Goal: Book appointment/travel/reservation

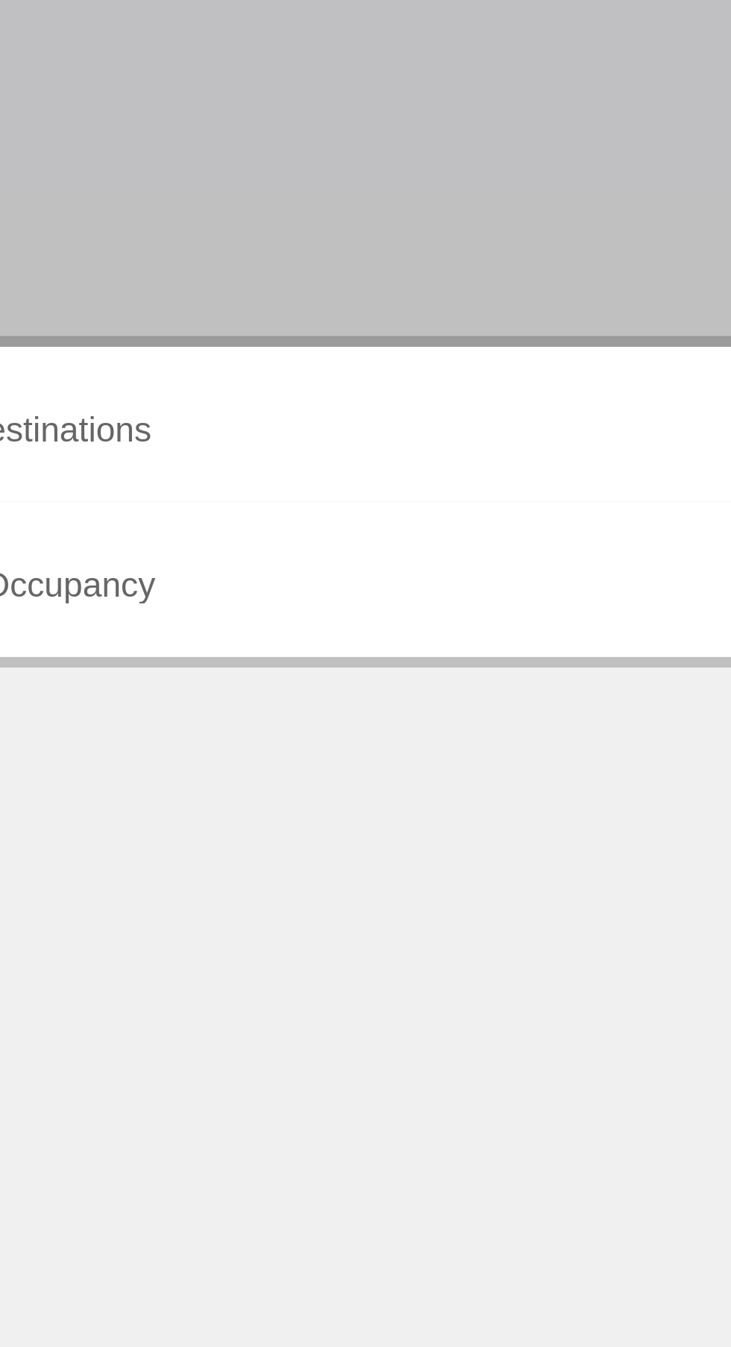
click at [194, 425] on input "Destination All Destinations" at bounding box center [203, 425] width 306 height 13
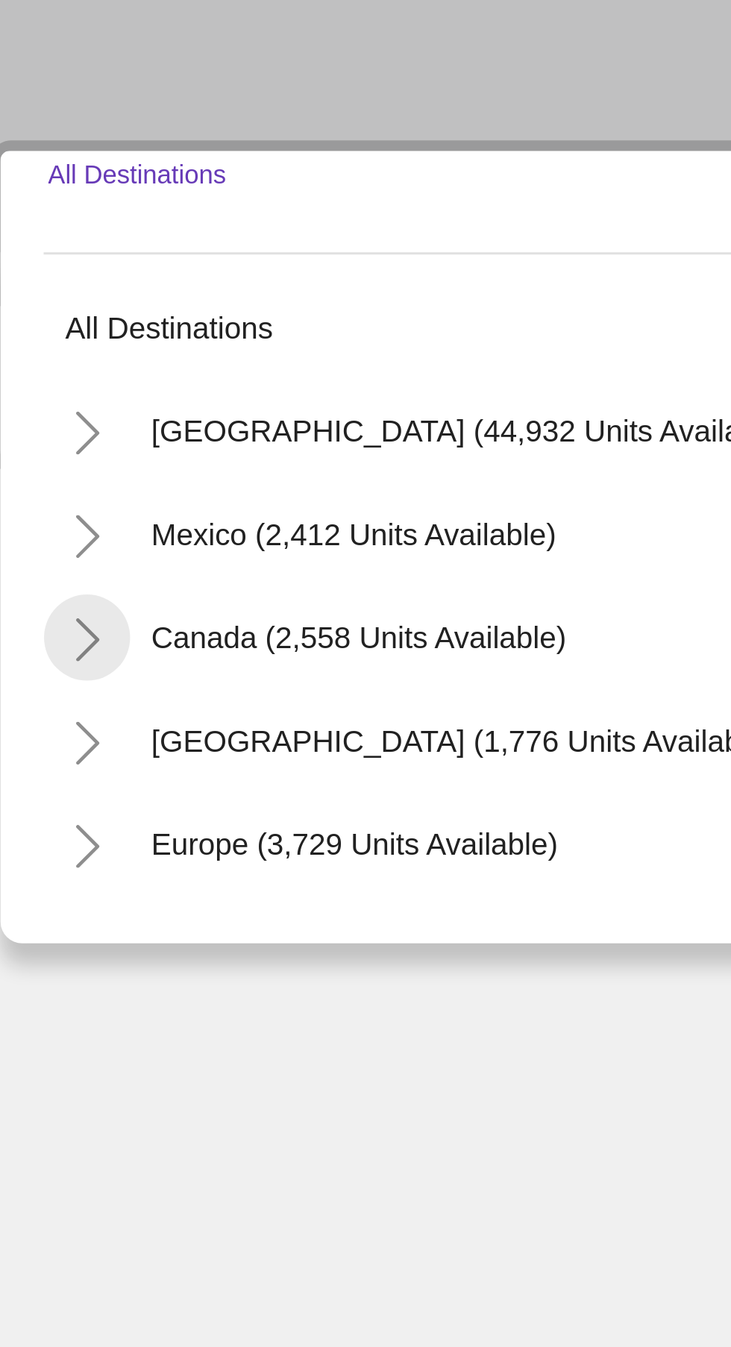
click at [60, 564] on icon "Toggle Canada (2,558 units available)" at bounding box center [63, 563] width 11 height 15
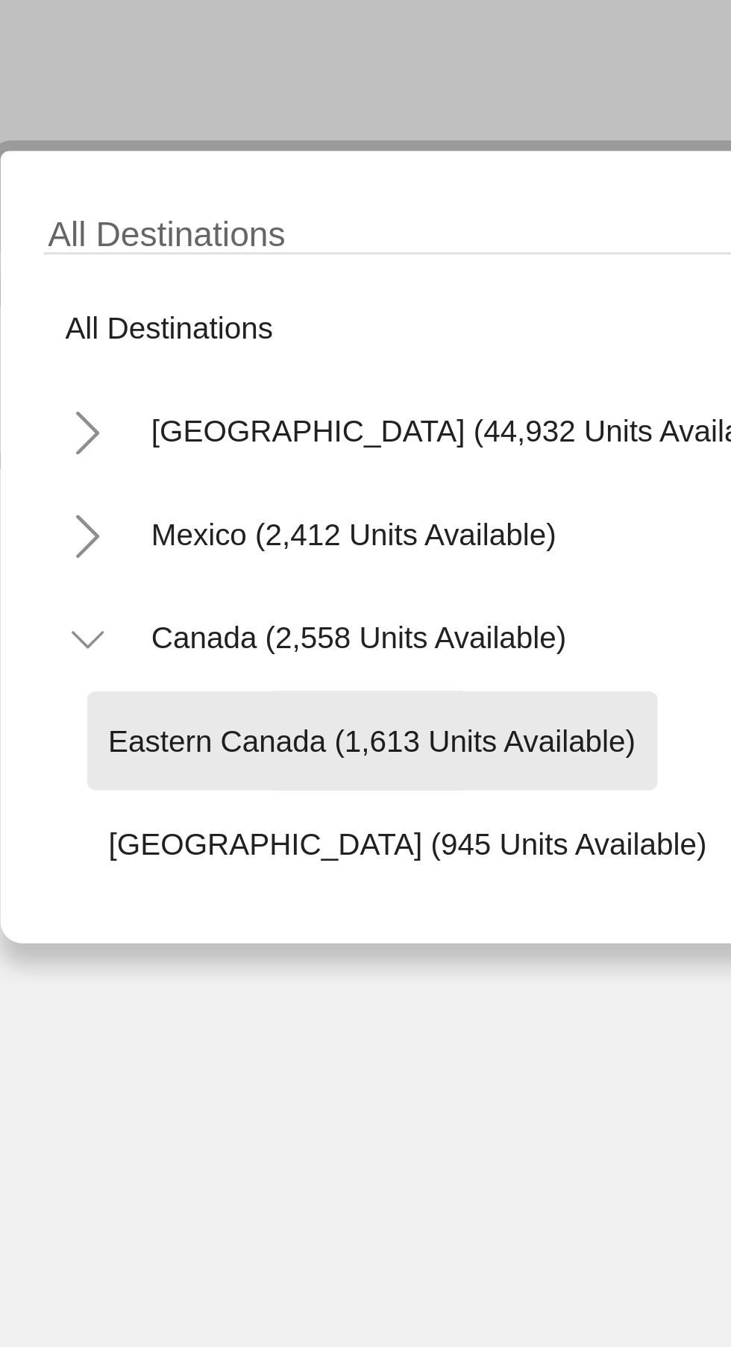
click at [185, 599] on span "Eastern Canada (1,613 units available)" at bounding box center [162, 598] width 183 height 12
type input "**********"
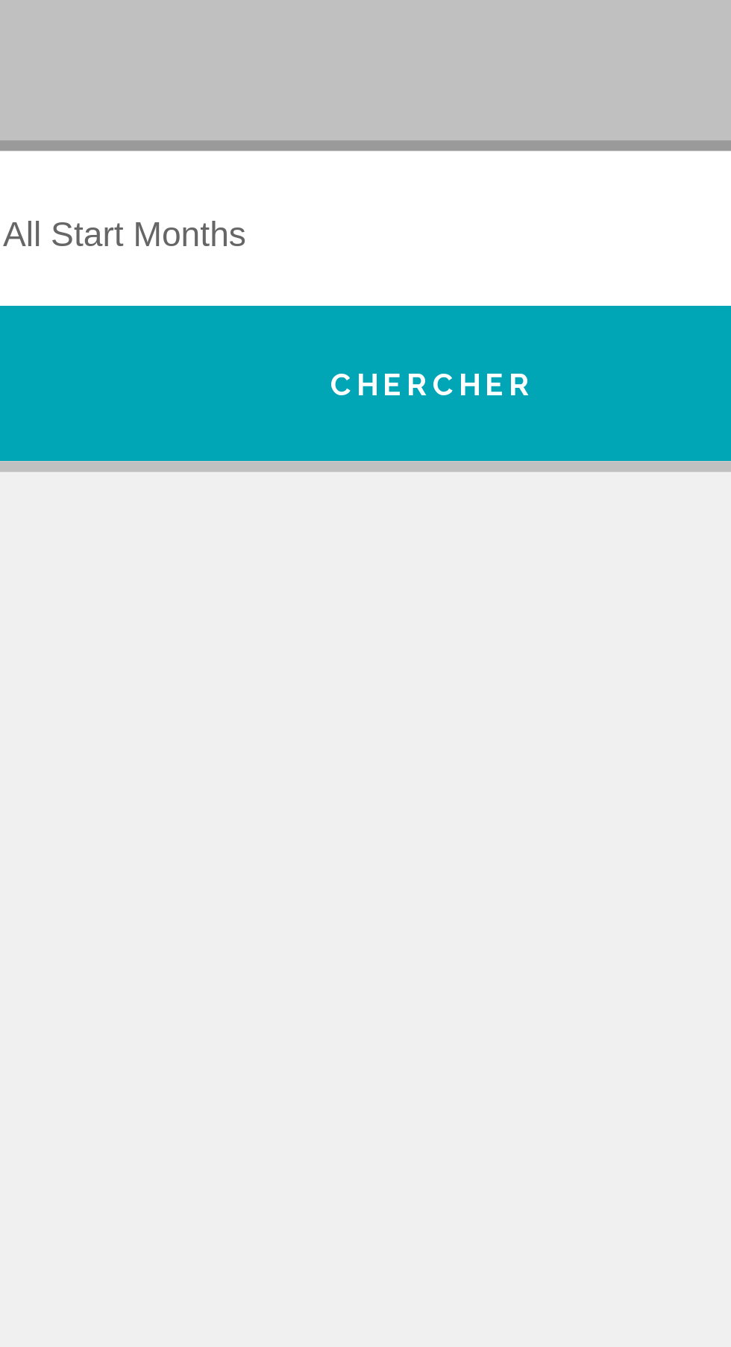
click at [530, 430] on span "Search widget" at bounding box center [529, 425] width 292 height 13
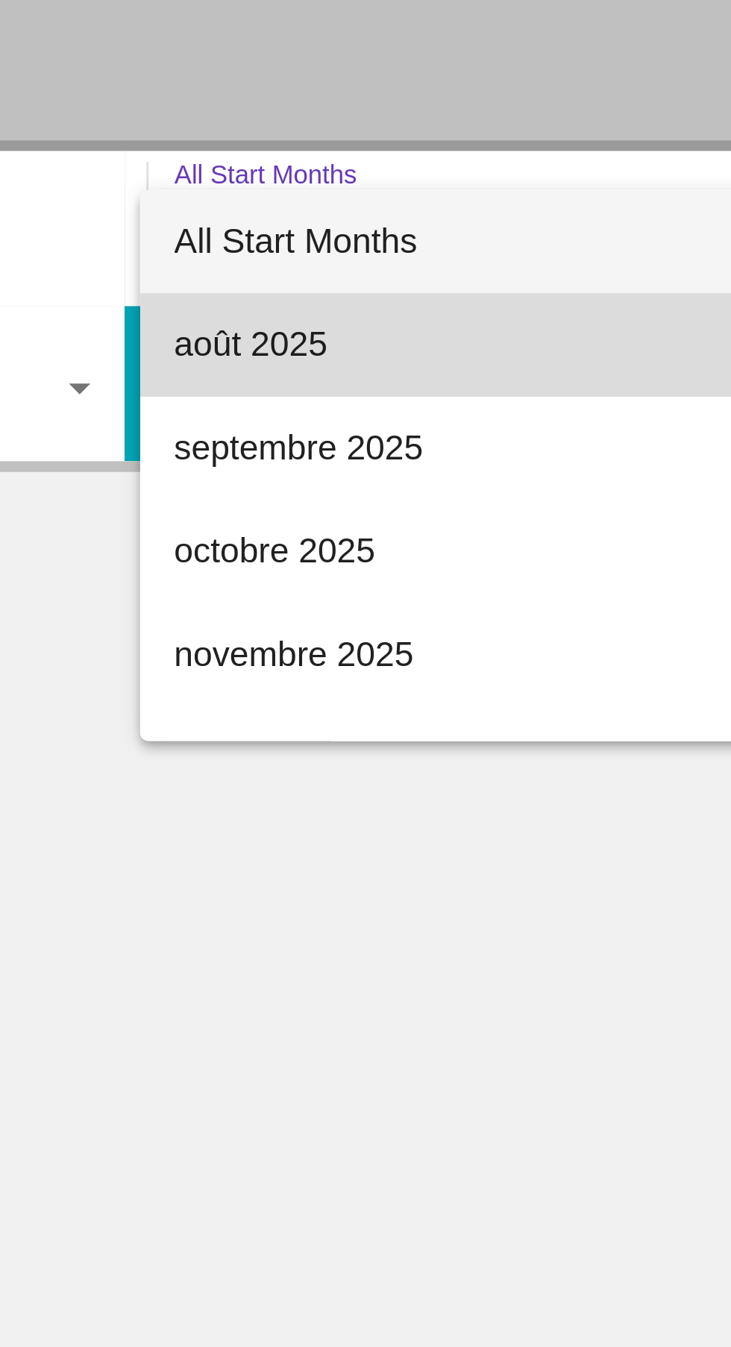
click at [453, 455] on span "août 2025" at bounding box center [536, 461] width 306 height 36
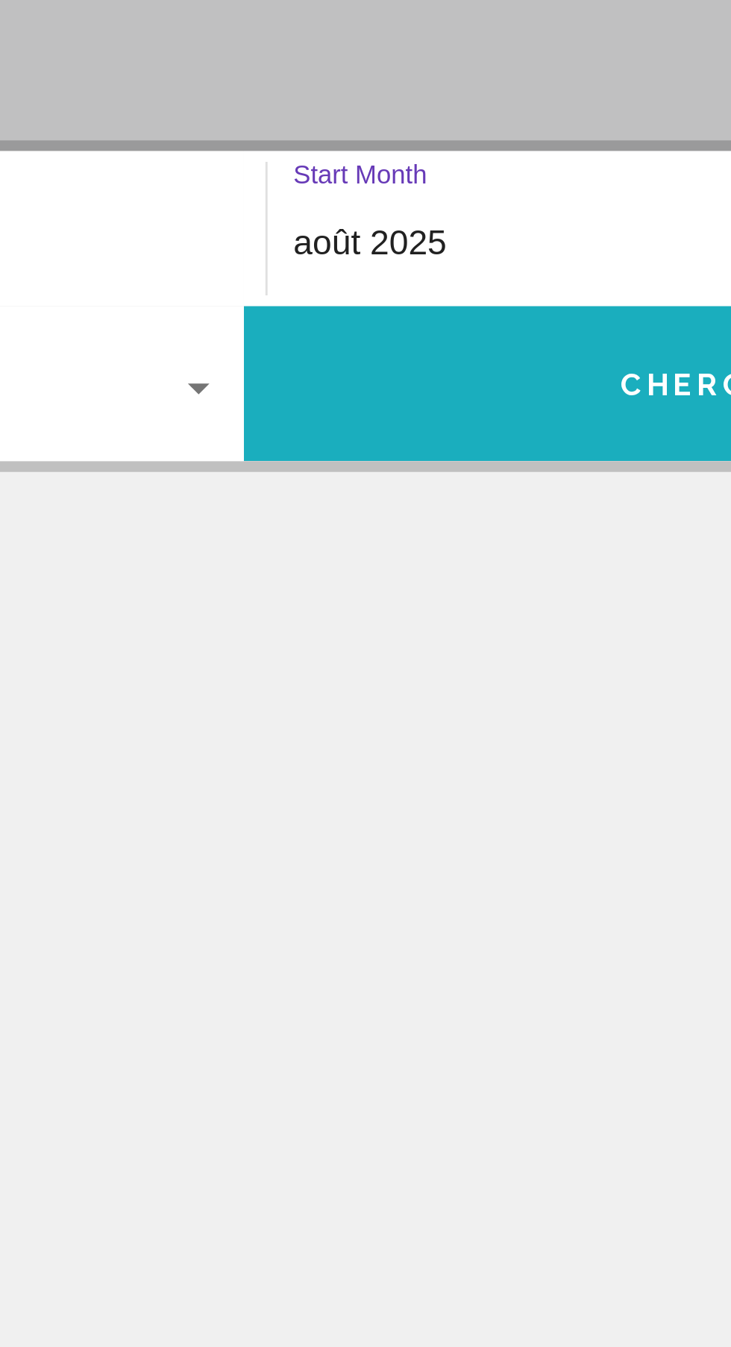
click at [469, 473] on button "Chercher" at bounding box center [531, 474] width 332 height 54
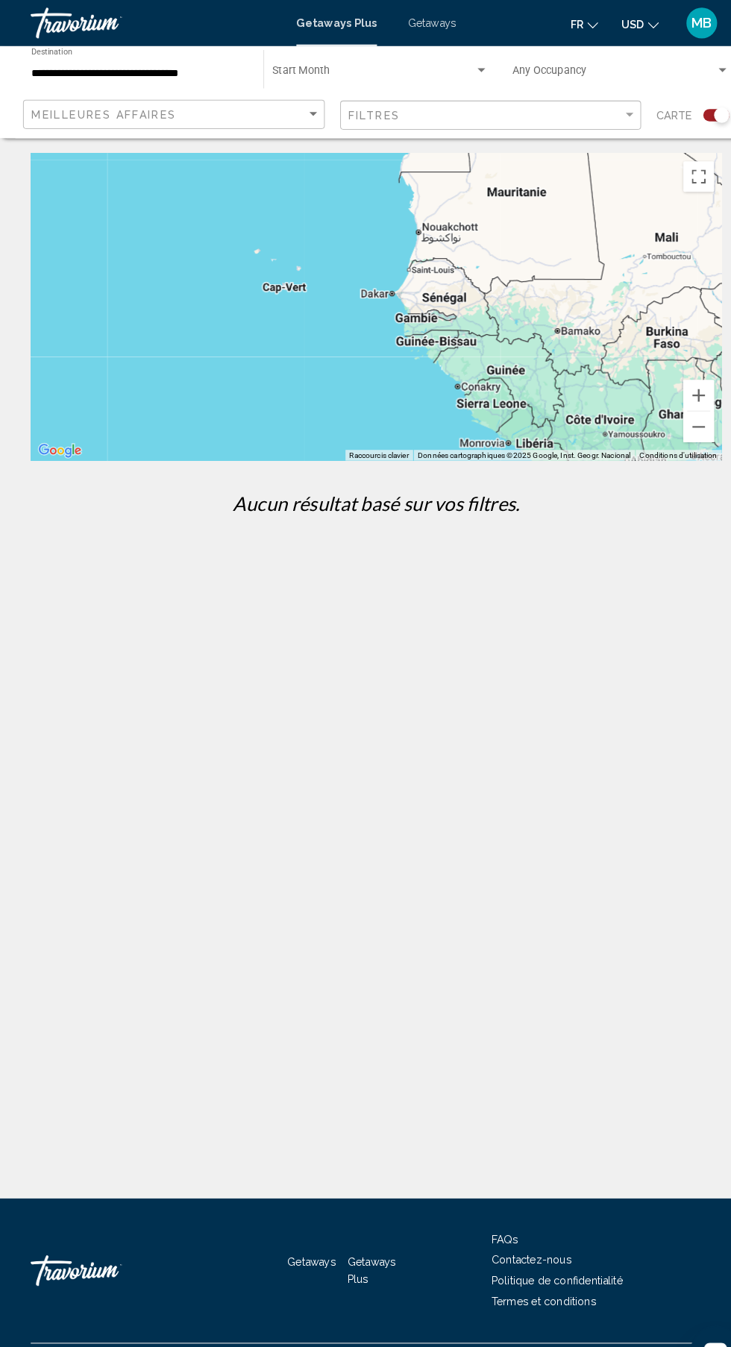
click at [428, 15] on div "Getaways Plus Getaways fr English Español Français Italiano Português русский U…" at bounding box center [365, 22] width 731 height 31
click at [427, 19] on span "Getaways" at bounding box center [419, 22] width 47 height 12
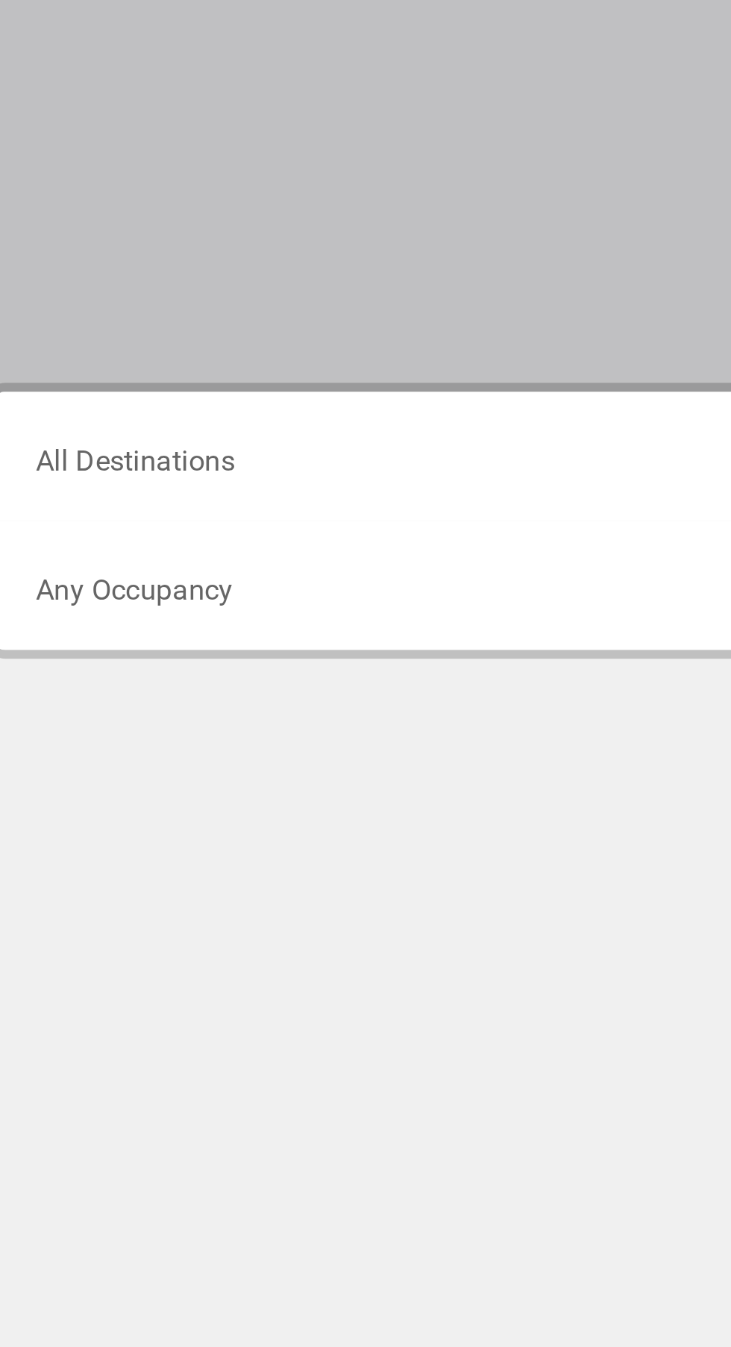
click at [160, 422] on input "Destination All Destinations" at bounding box center [203, 425] width 306 height 13
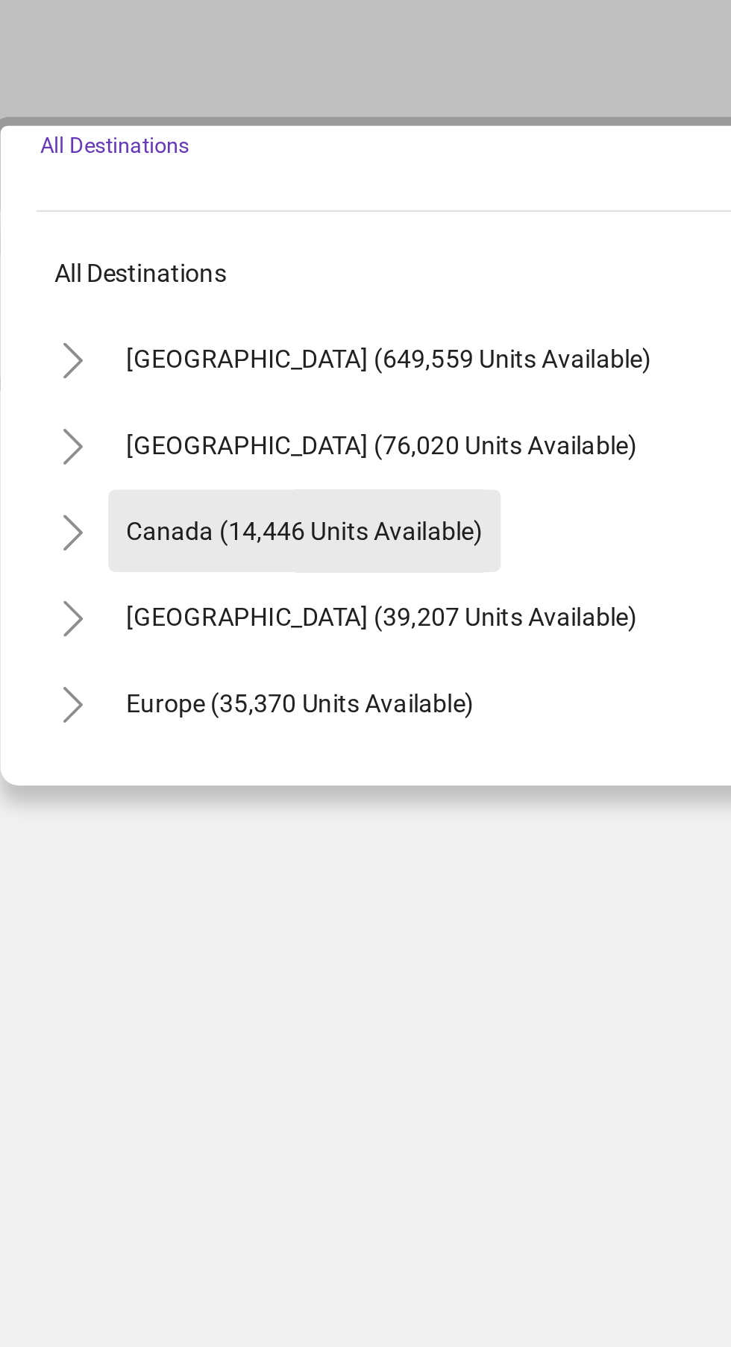
click at [189, 564] on span "Canada (14,446 units available)" at bounding box center [160, 562] width 148 height 12
type input "**********"
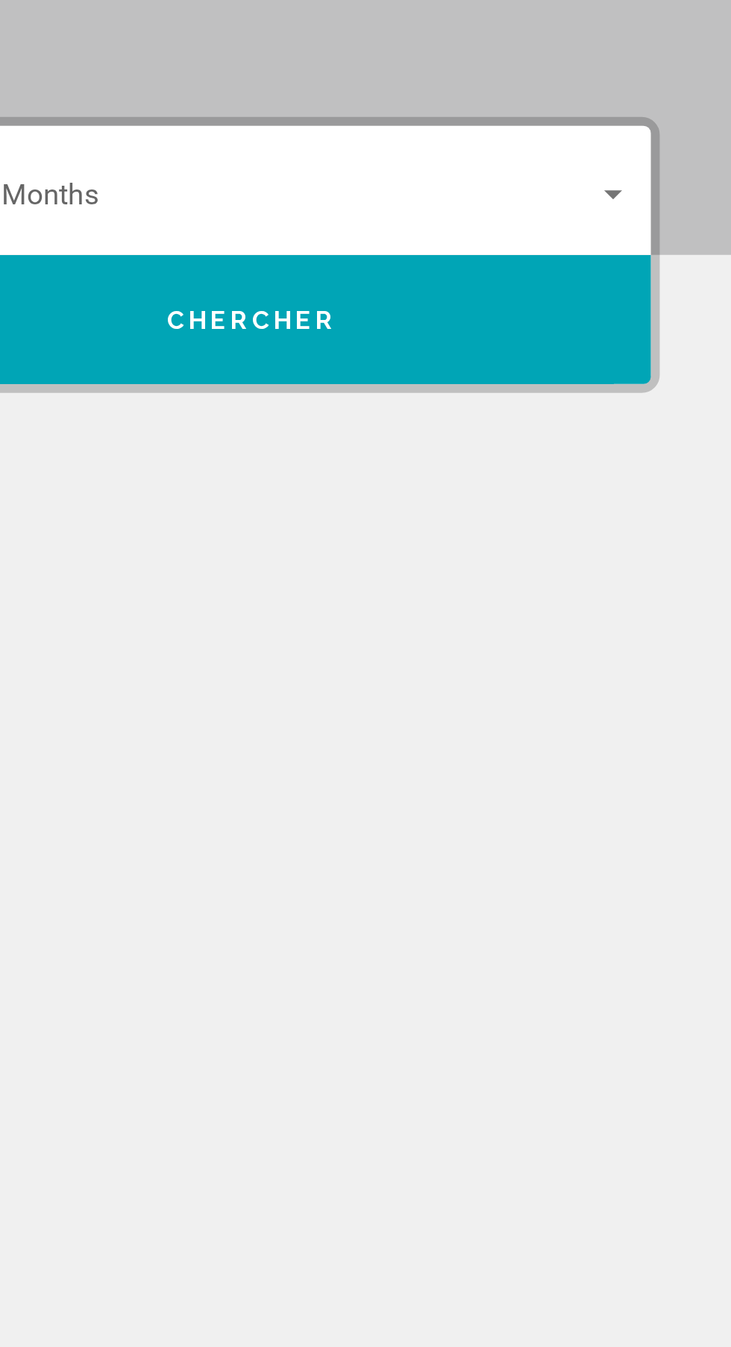
click at [584, 422] on span "Search widget" at bounding box center [529, 425] width 292 height 13
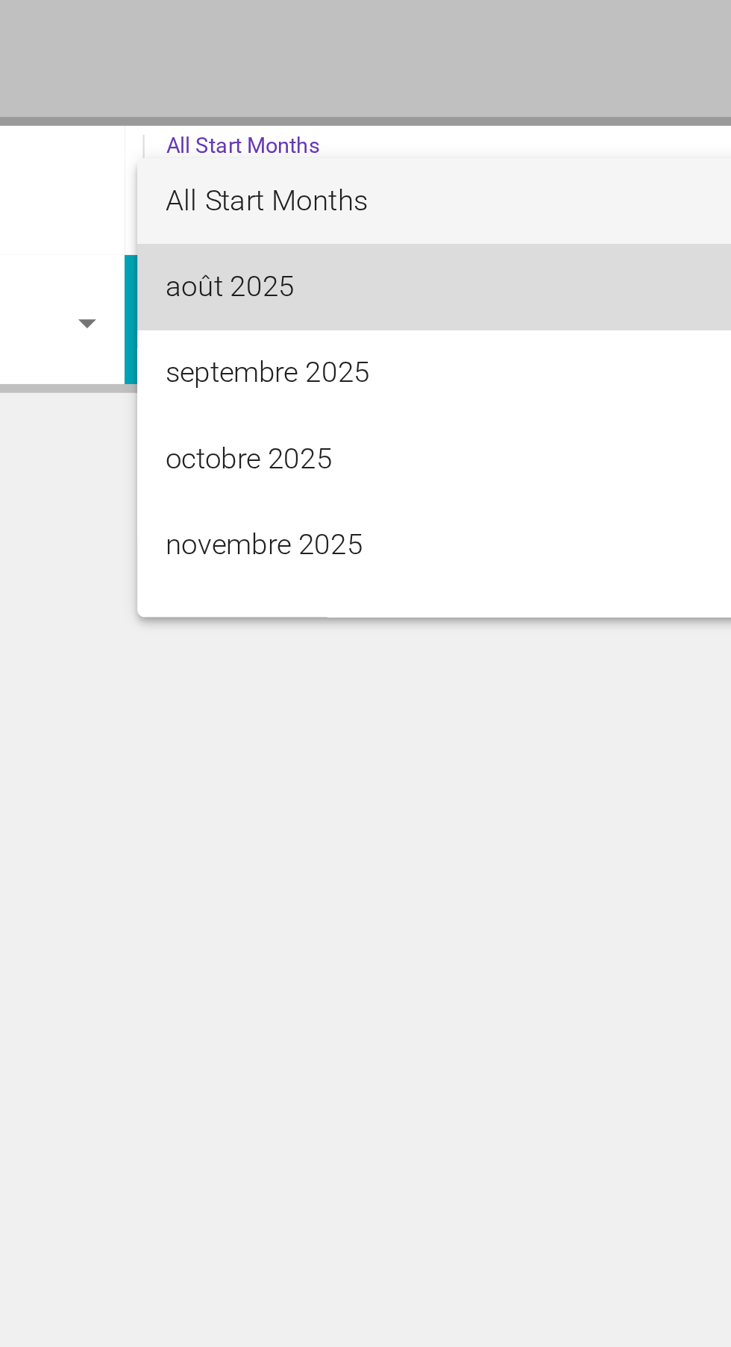
click at [470, 460] on span "août 2025" at bounding box center [536, 461] width 306 height 36
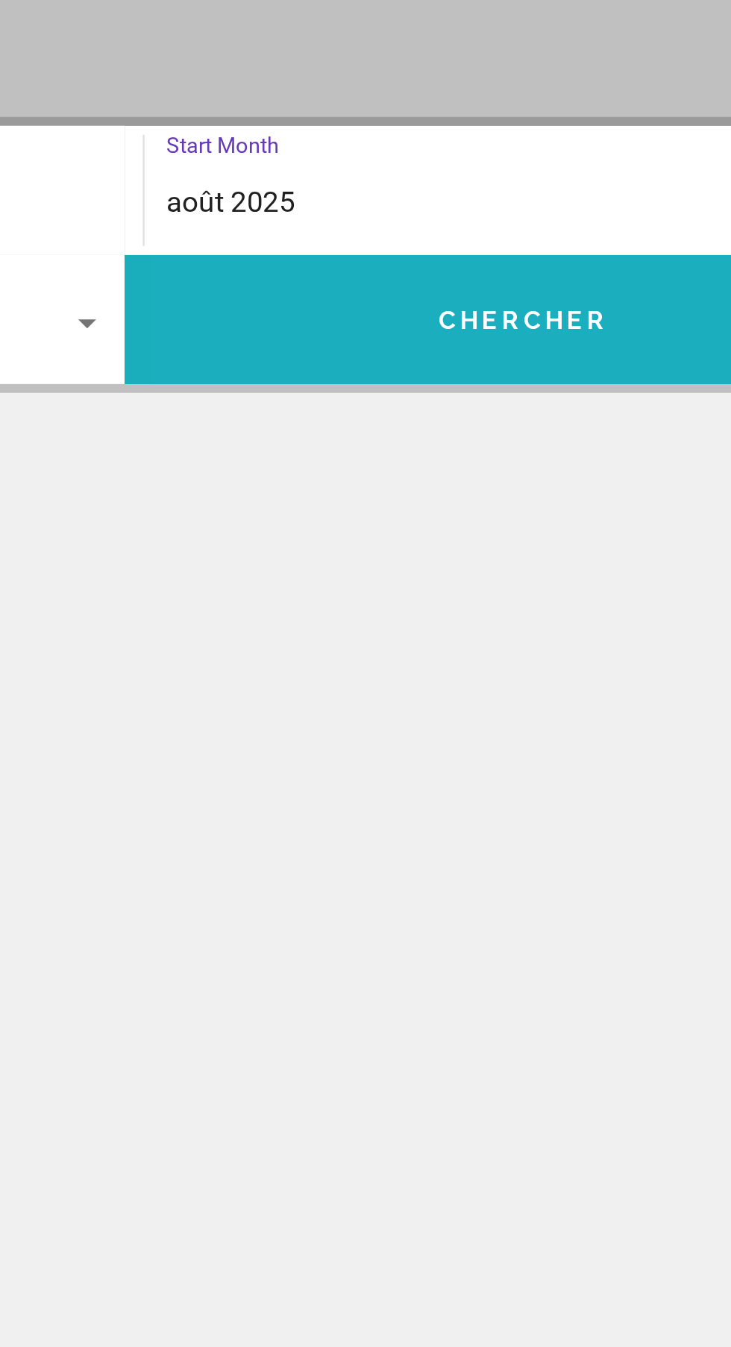
click at [498, 475] on span "Chercher" at bounding box center [531, 475] width 71 height 12
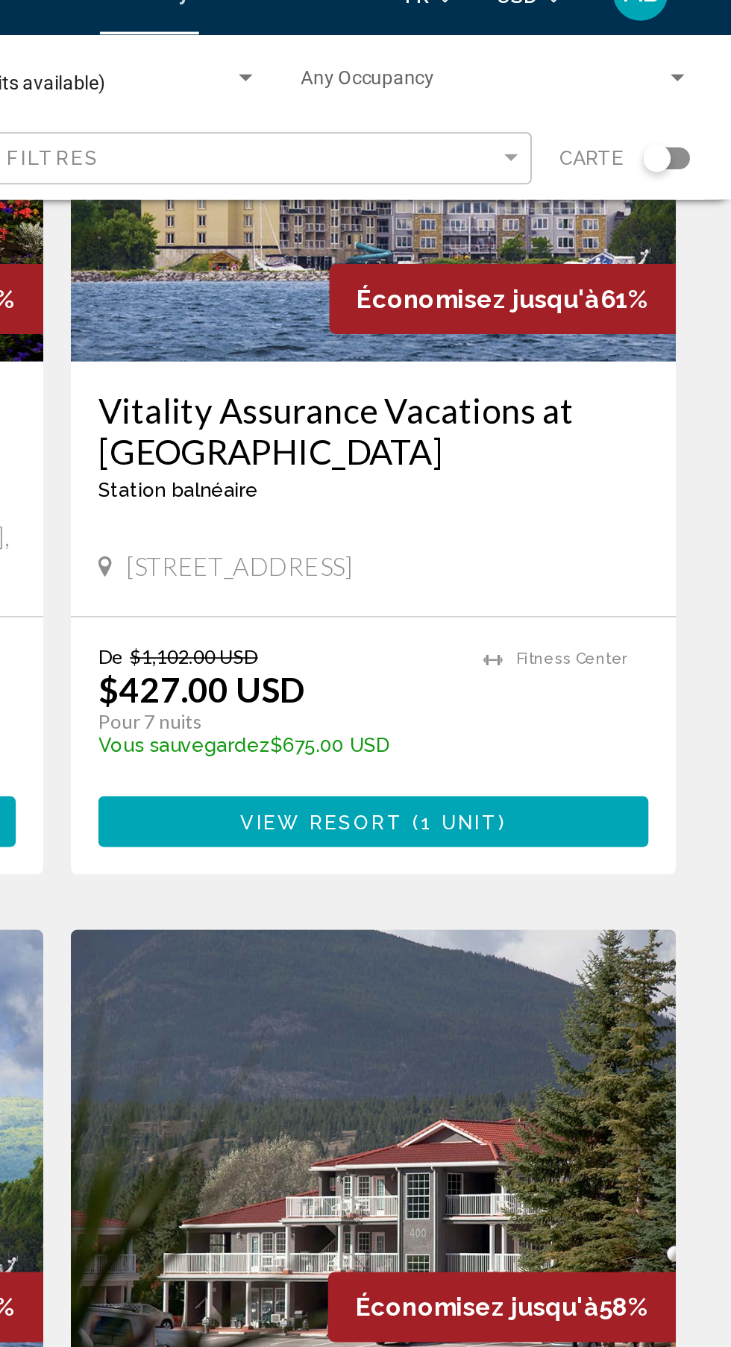
scroll to position [218, 0]
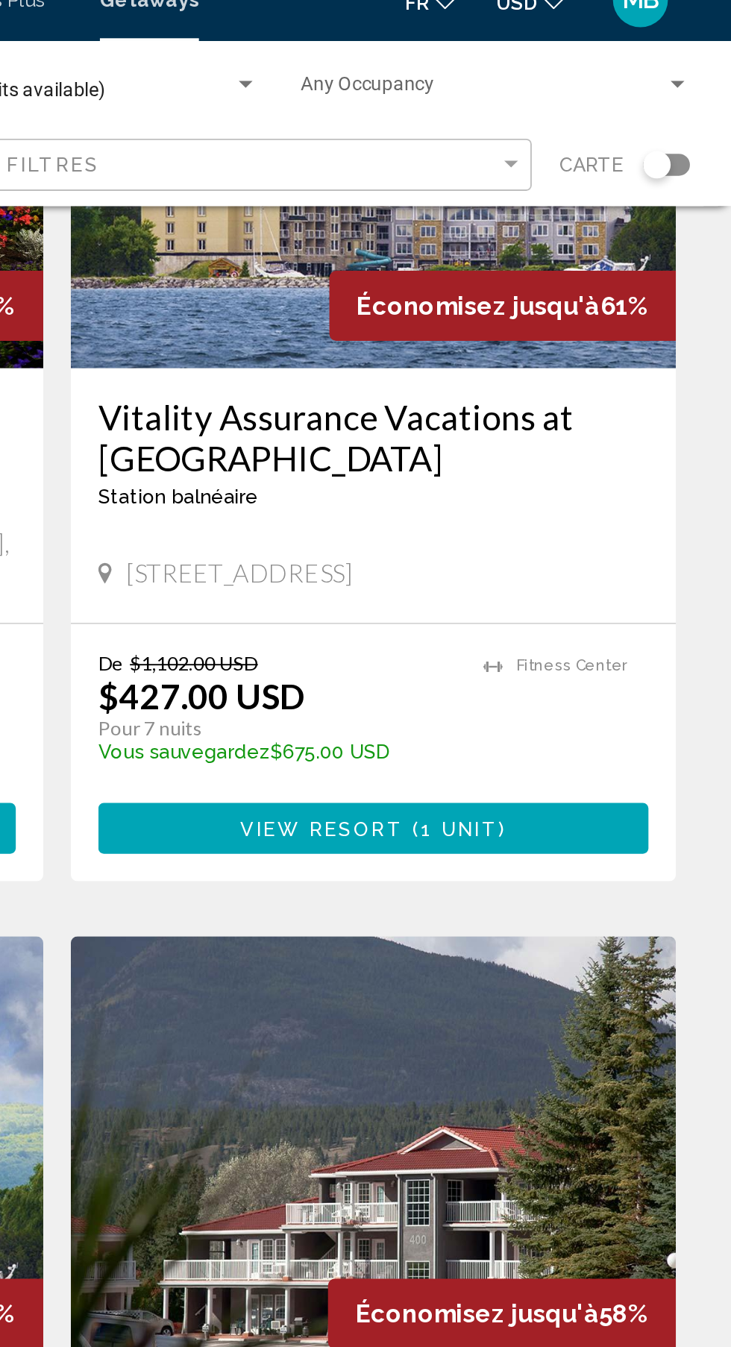
click at [584, 466] on span "1 unit" at bounding box center [583, 472] width 43 height 12
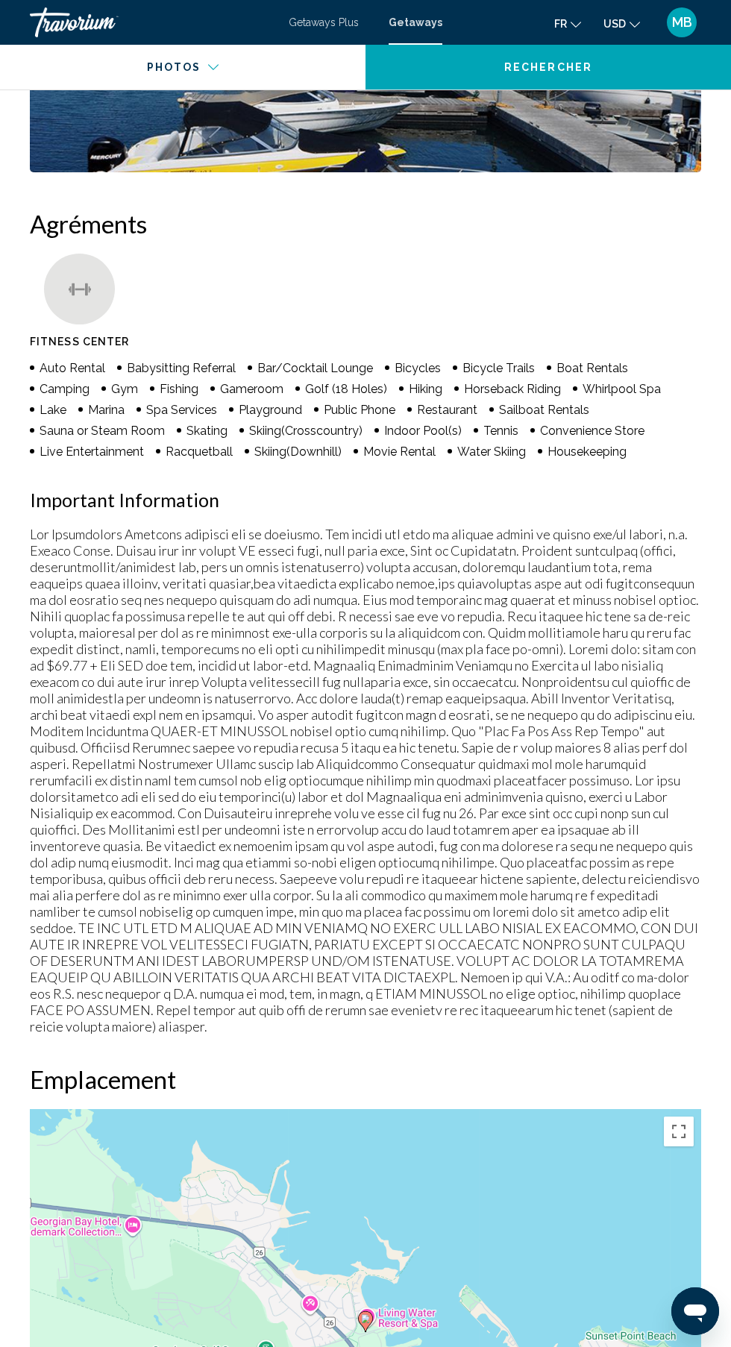
scroll to position [1493, 0]
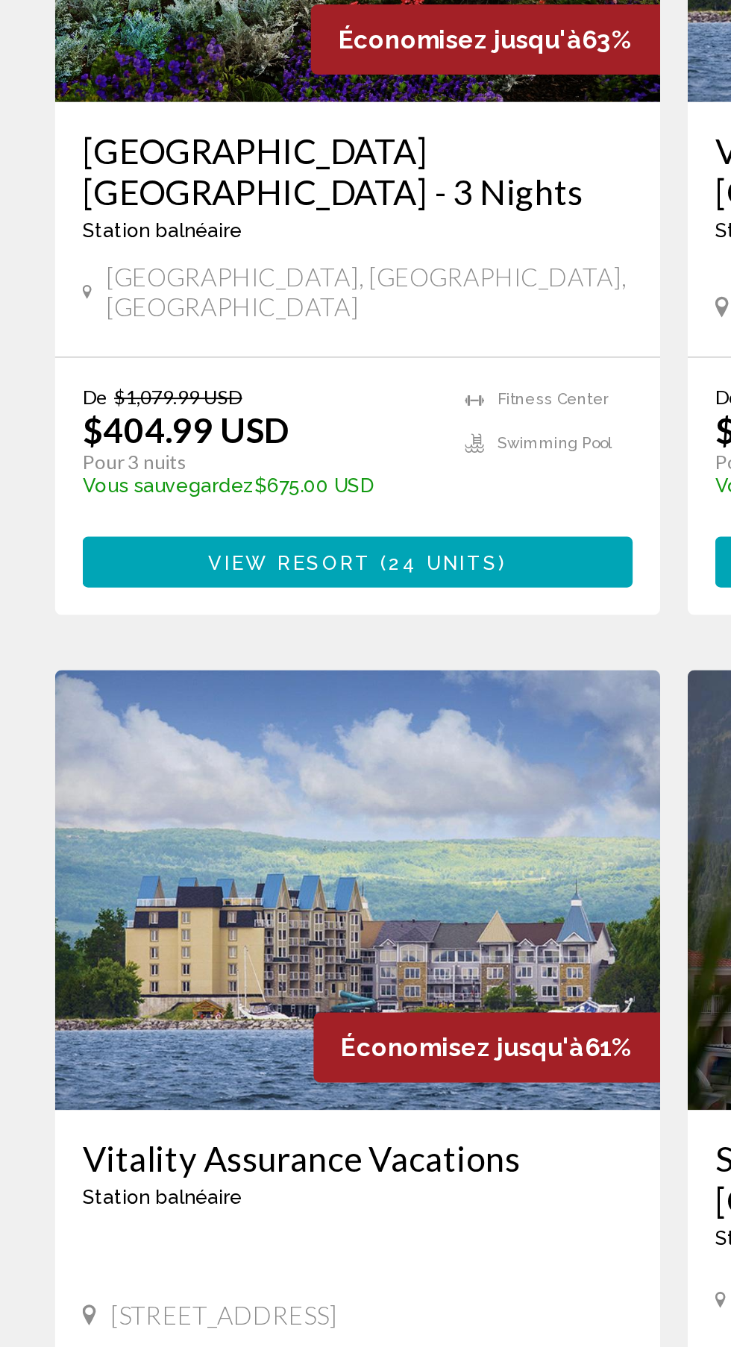
scroll to position [42, 0]
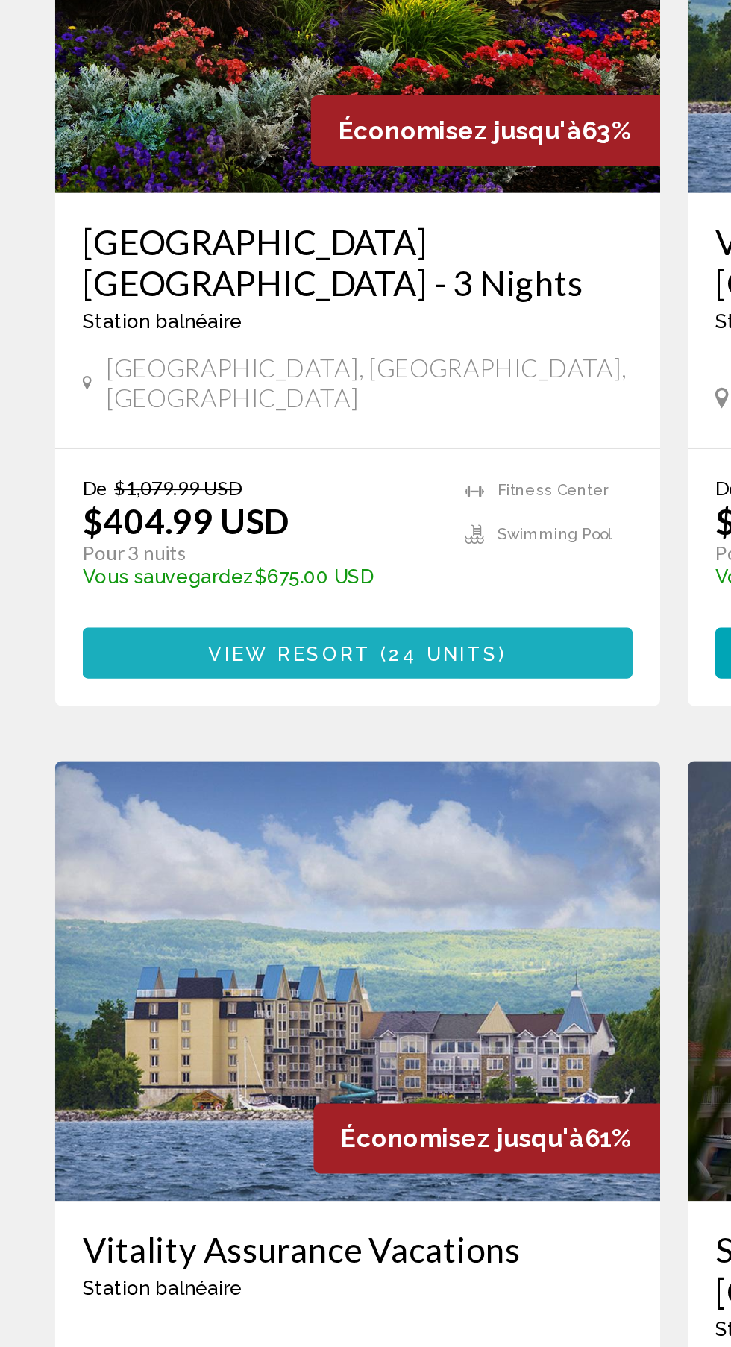
click at [252, 642] on span "24 units" at bounding box center [241, 648] width 60 height 12
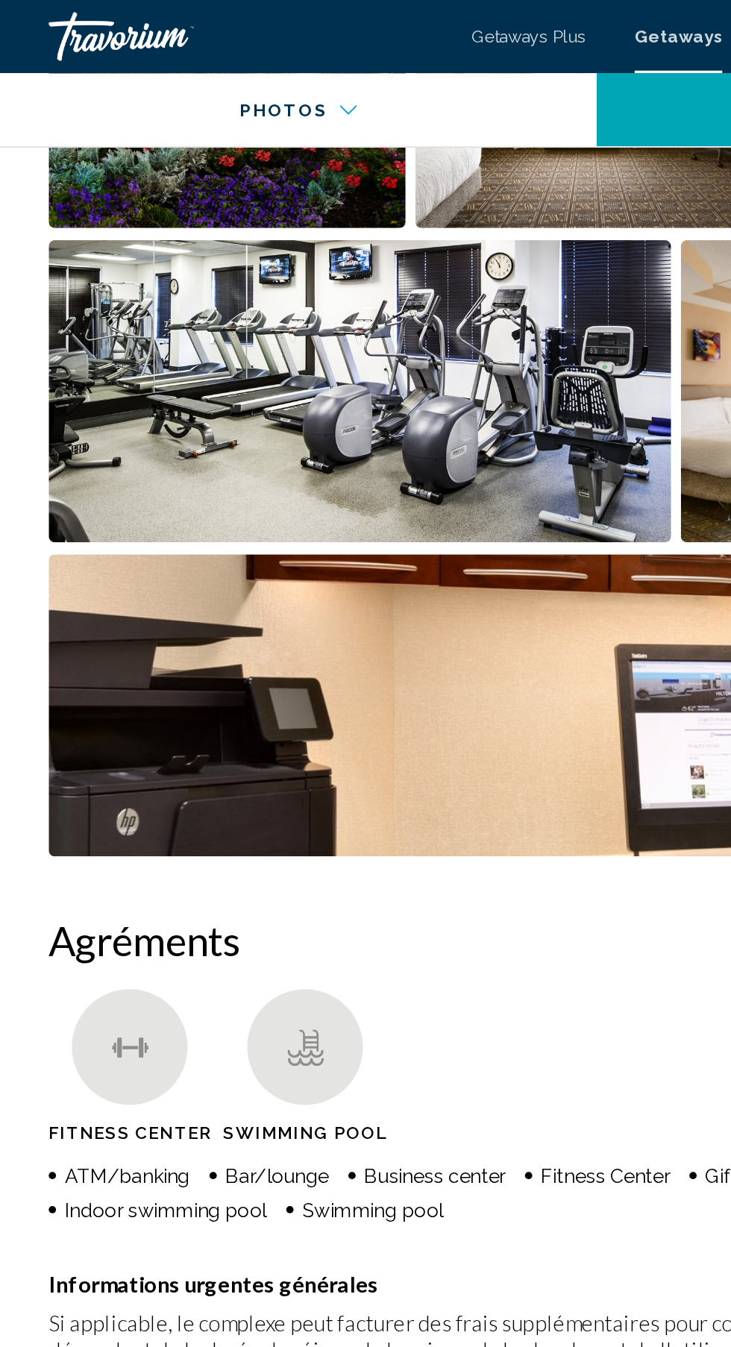
scroll to position [1129, 0]
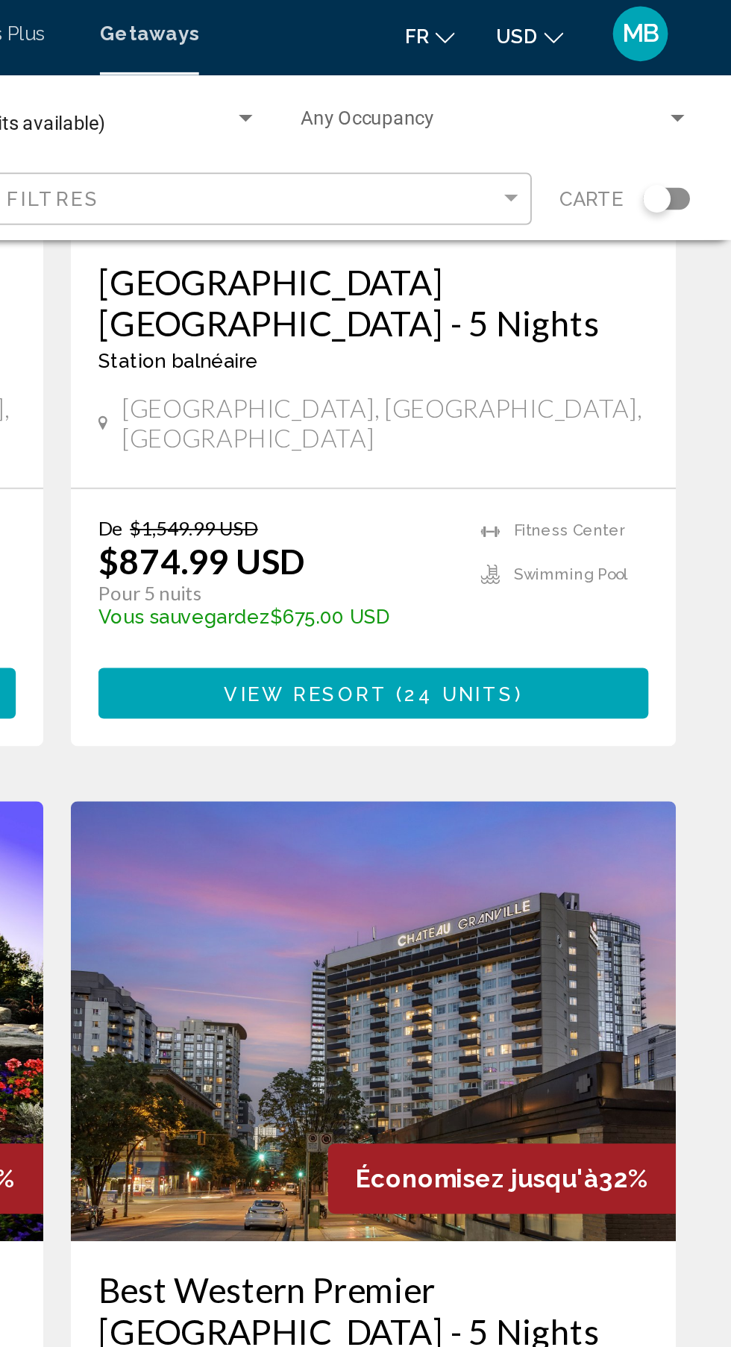
scroll to position [1403, 0]
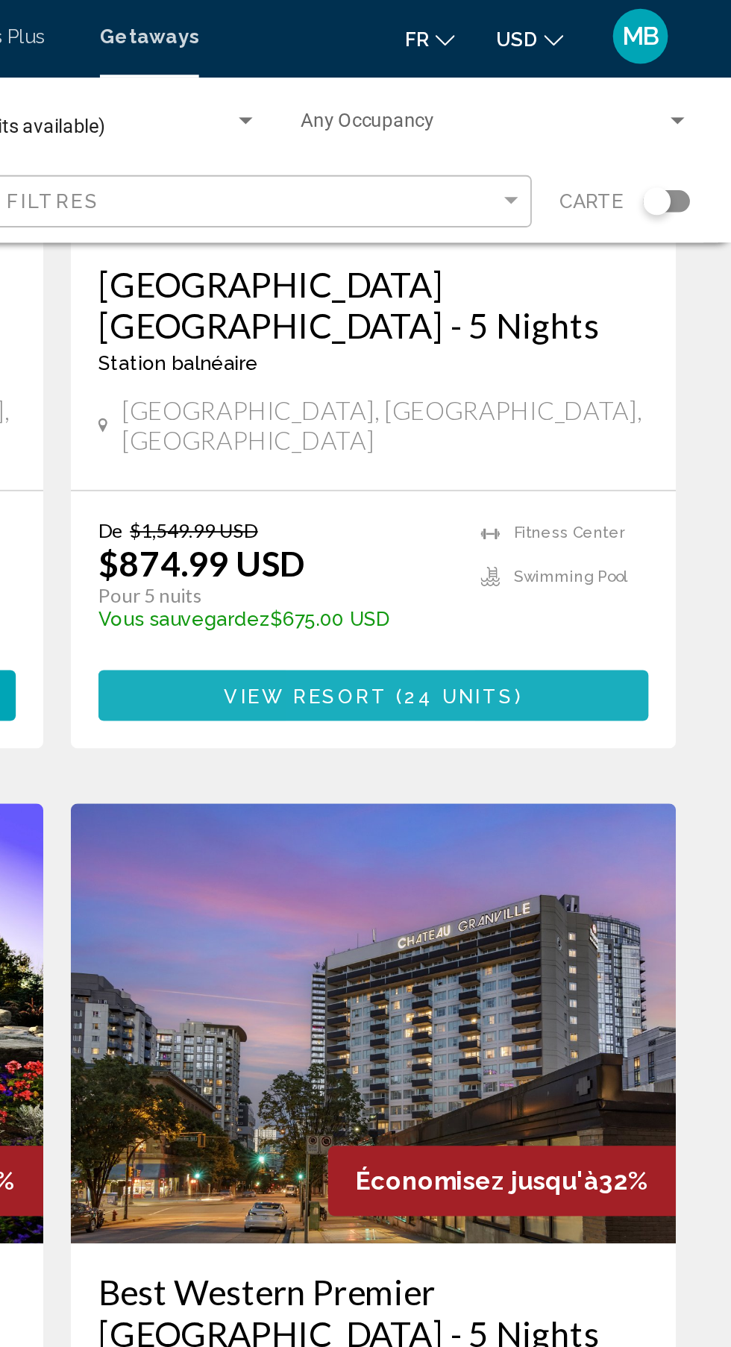
click at [573, 374] on span "24 units" at bounding box center [584, 380] width 60 height 12
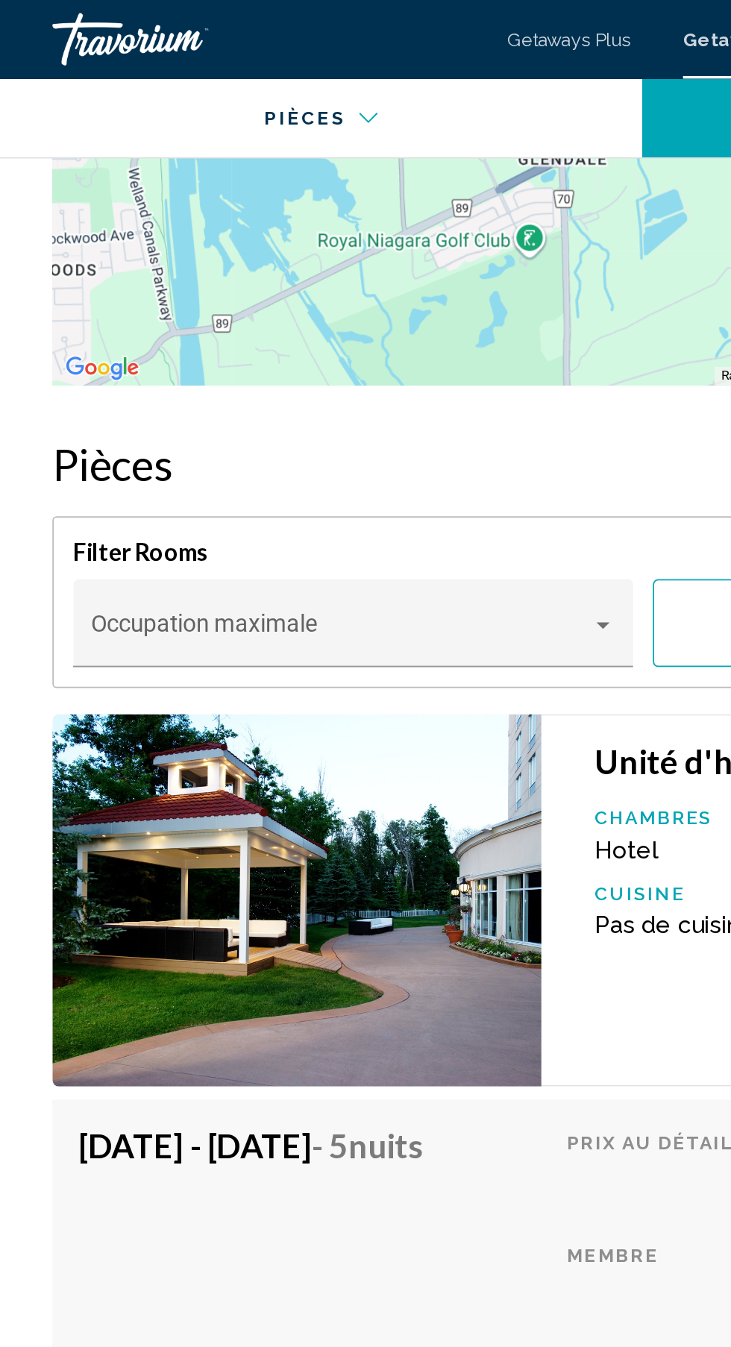
scroll to position [2290, 0]
